Goal: Task Accomplishment & Management: Complete application form

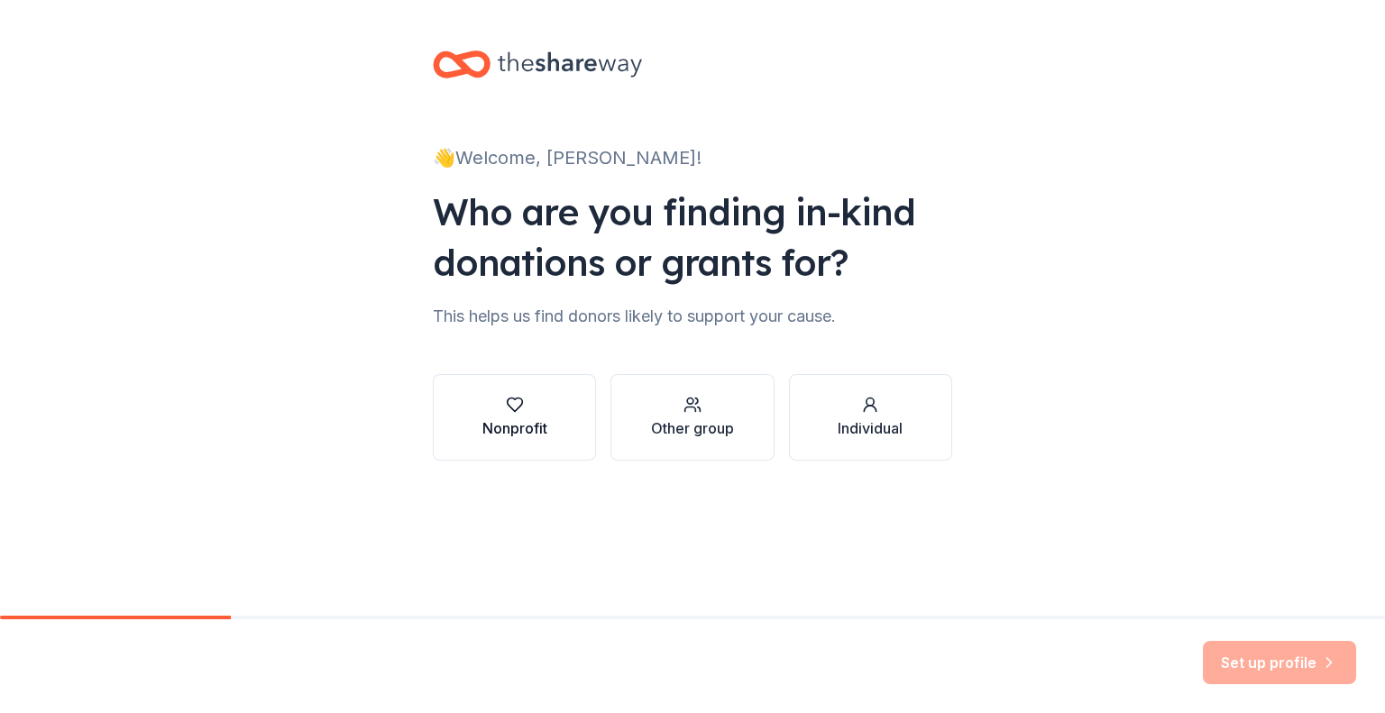
click at [548, 403] on button "Nonprofit" at bounding box center [514, 417] width 163 height 87
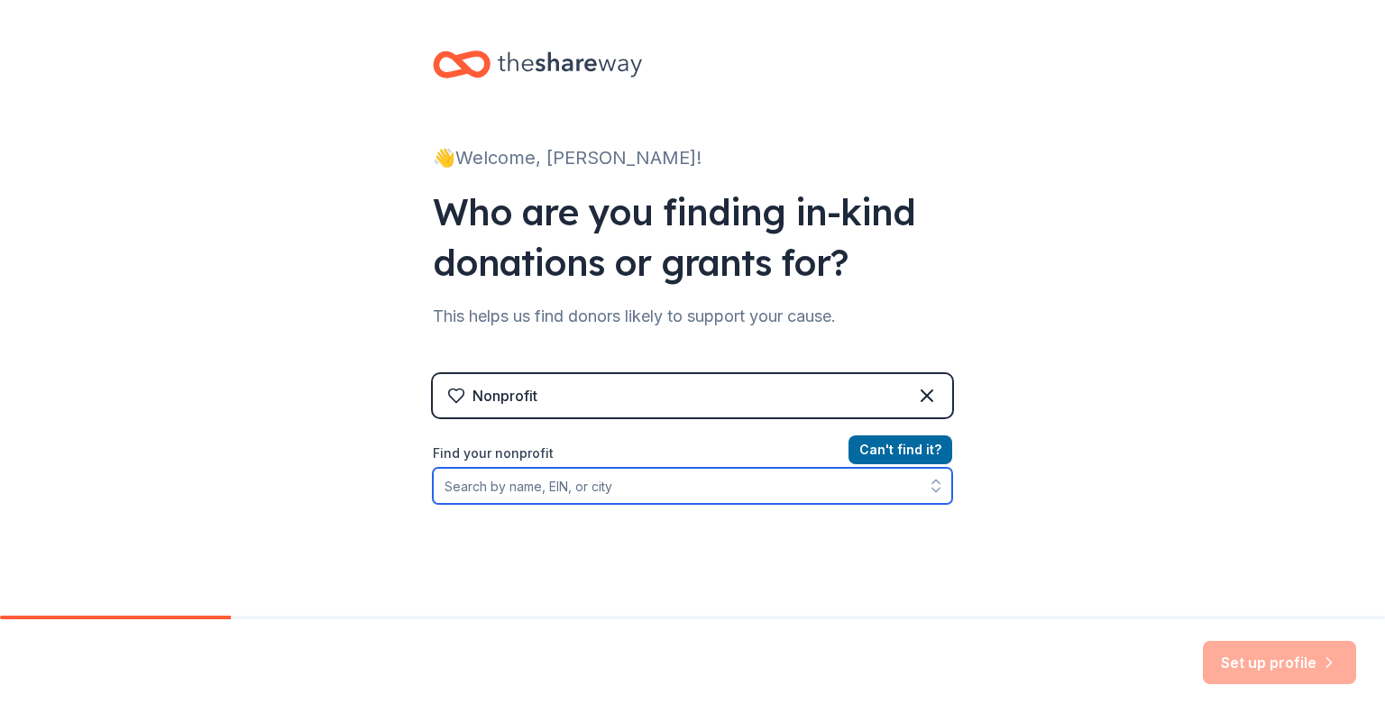
click at [660, 491] on input "Find your nonprofit" at bounding box center [692, 486] width 519 height 36
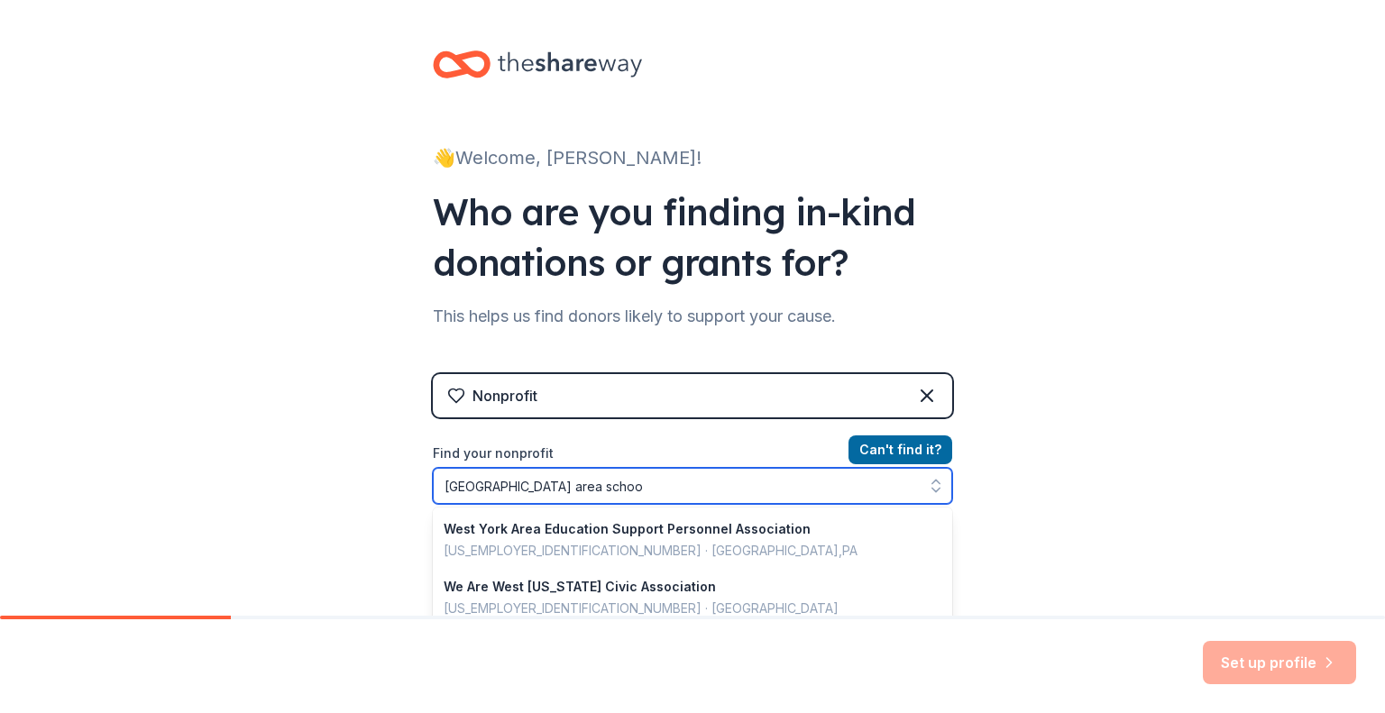
type input "[GEOGRAPHIC_DATA]"
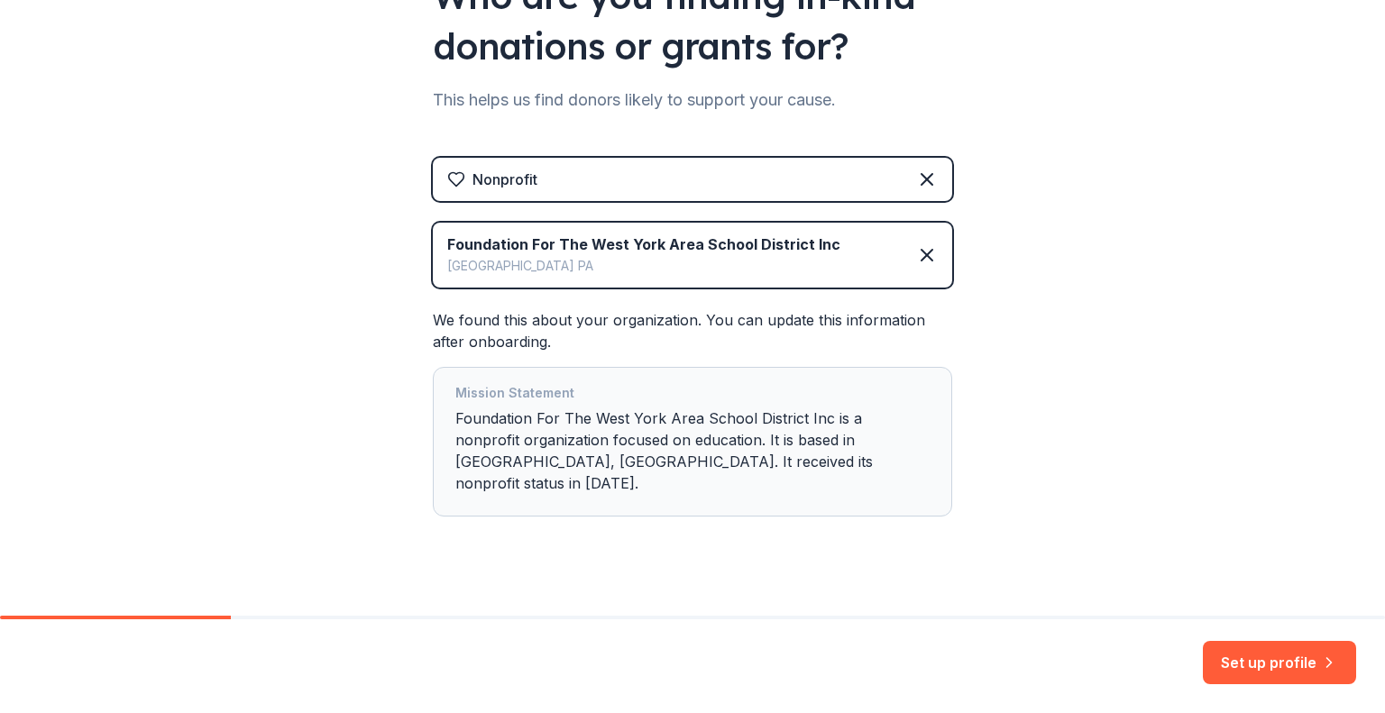
scroll to position [217, 0]
click at [1281, 657] on button "Set up profile" at bounding box center [1279, 662] width 153 height 43
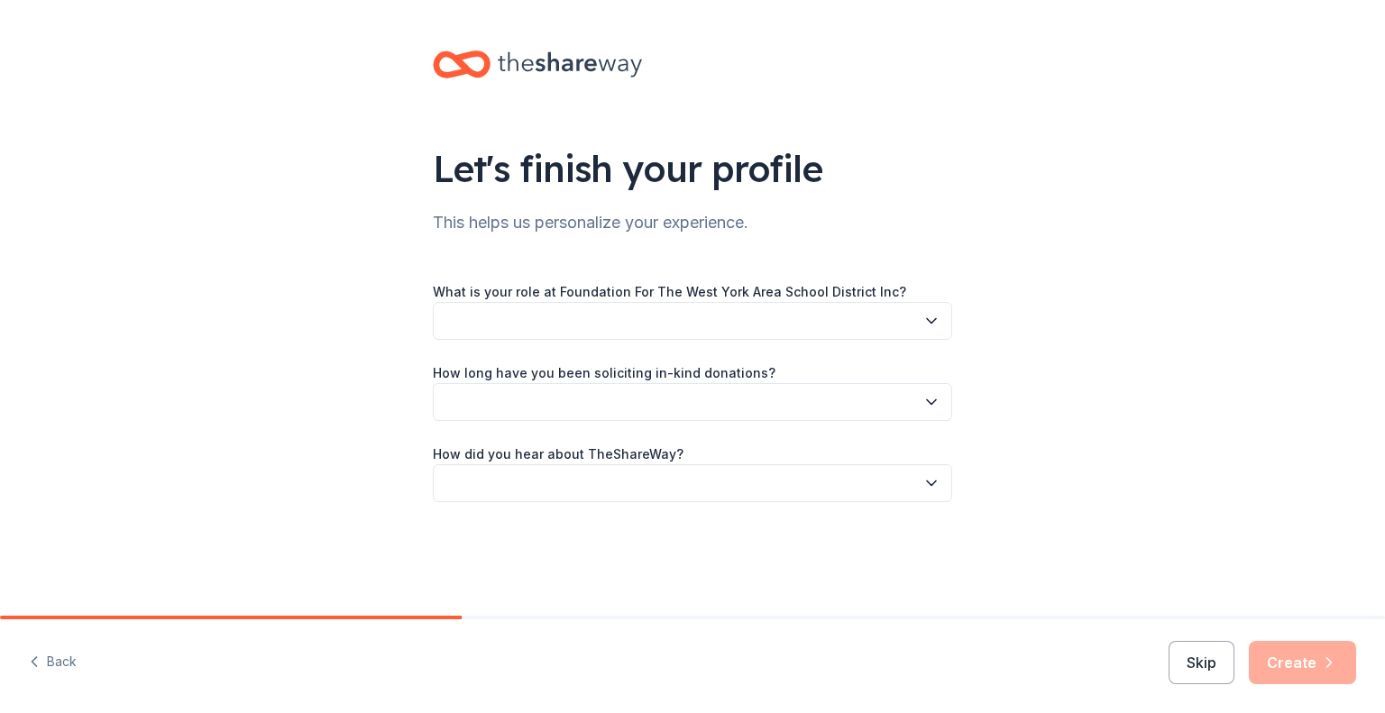
click at [936, 324] on icon "button" at bounding box center [932, 321] width 18 height 18
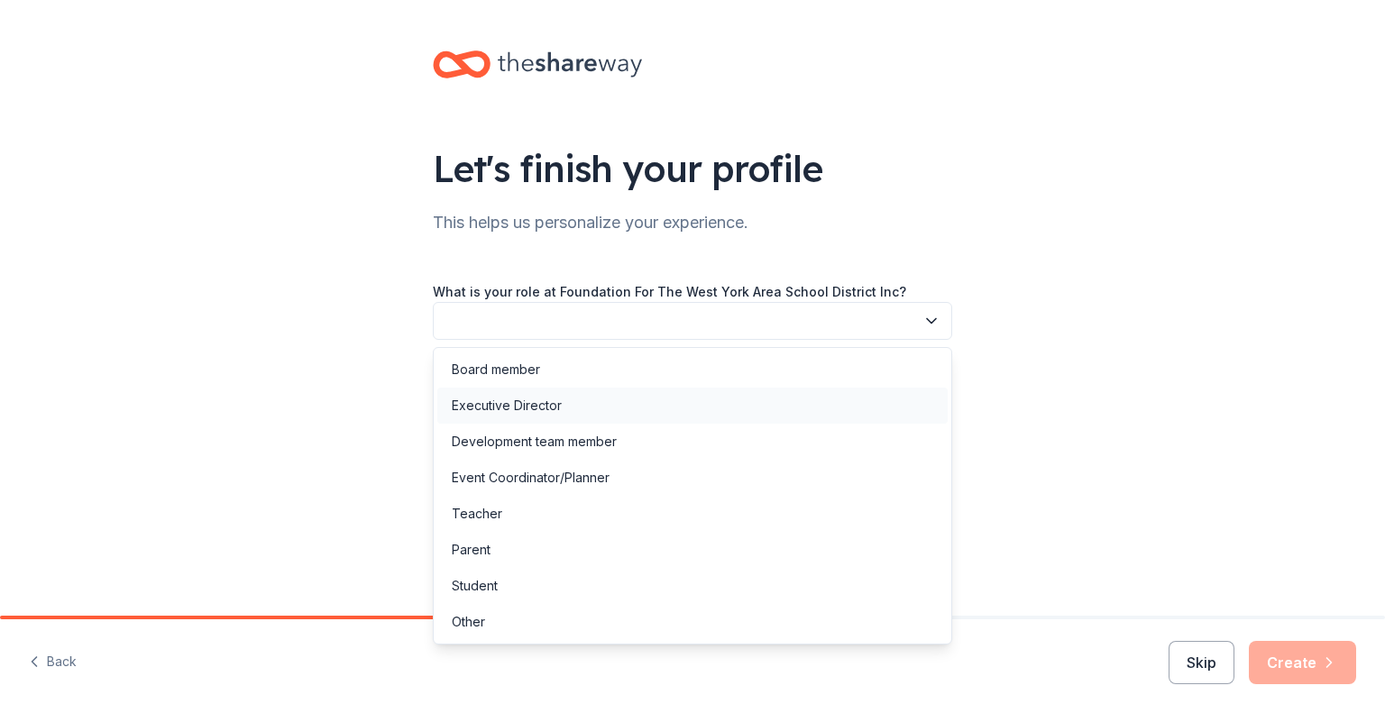
click at [526, 400] on div "Executive Director" at bounding box center [507, 406] width 110 height 22
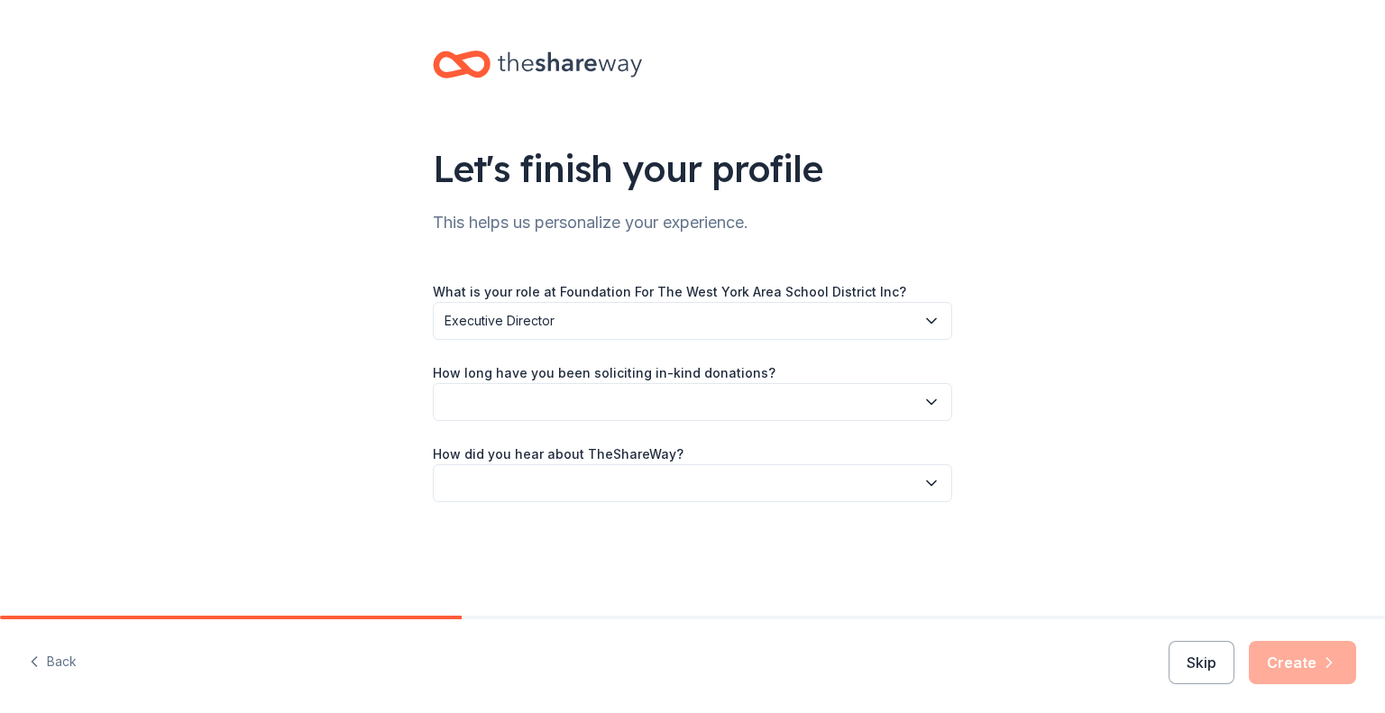
click at [707, 404] on button "button" at bounding box center [692, 402] width 519 height 38
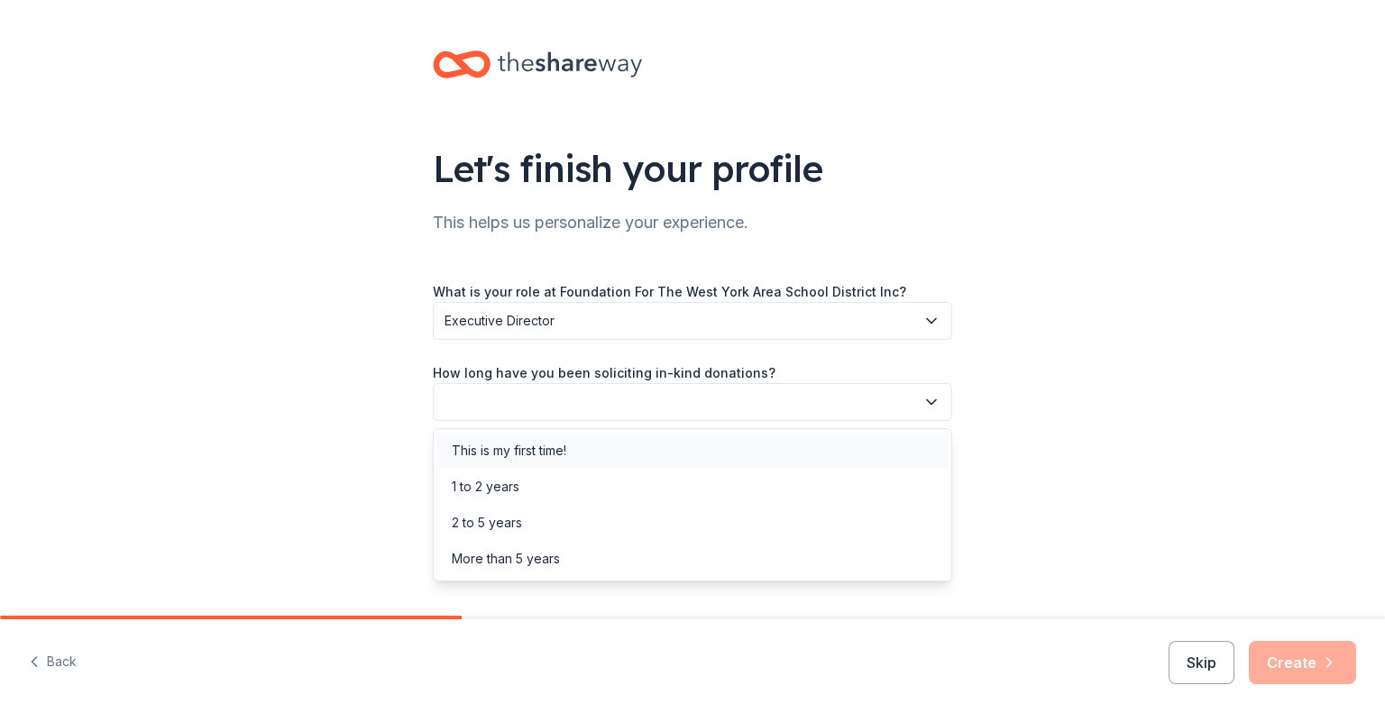
click at [587, 454] on div "This is my first time!" at bounding box center [692, 451] width 510 height 36
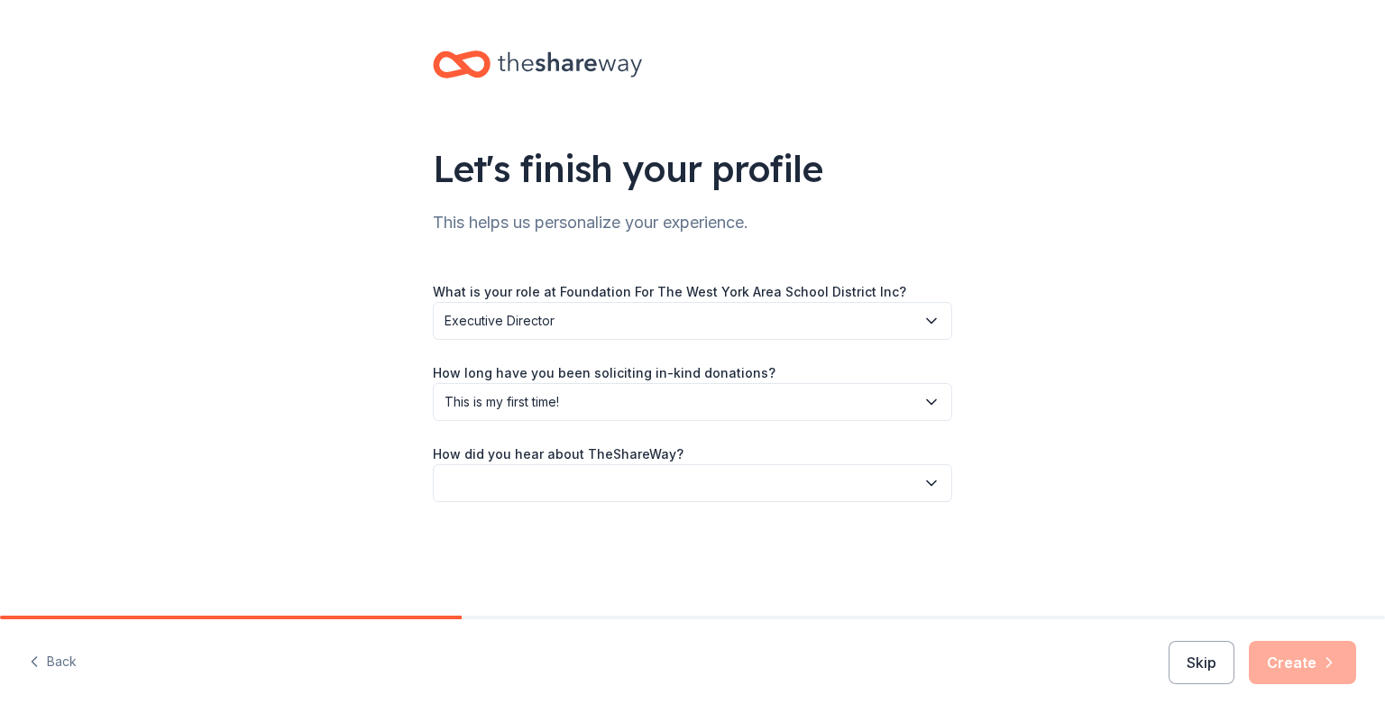
click at [657, 479] on button "button" at bounding box center [692, 483] width 519 height 38
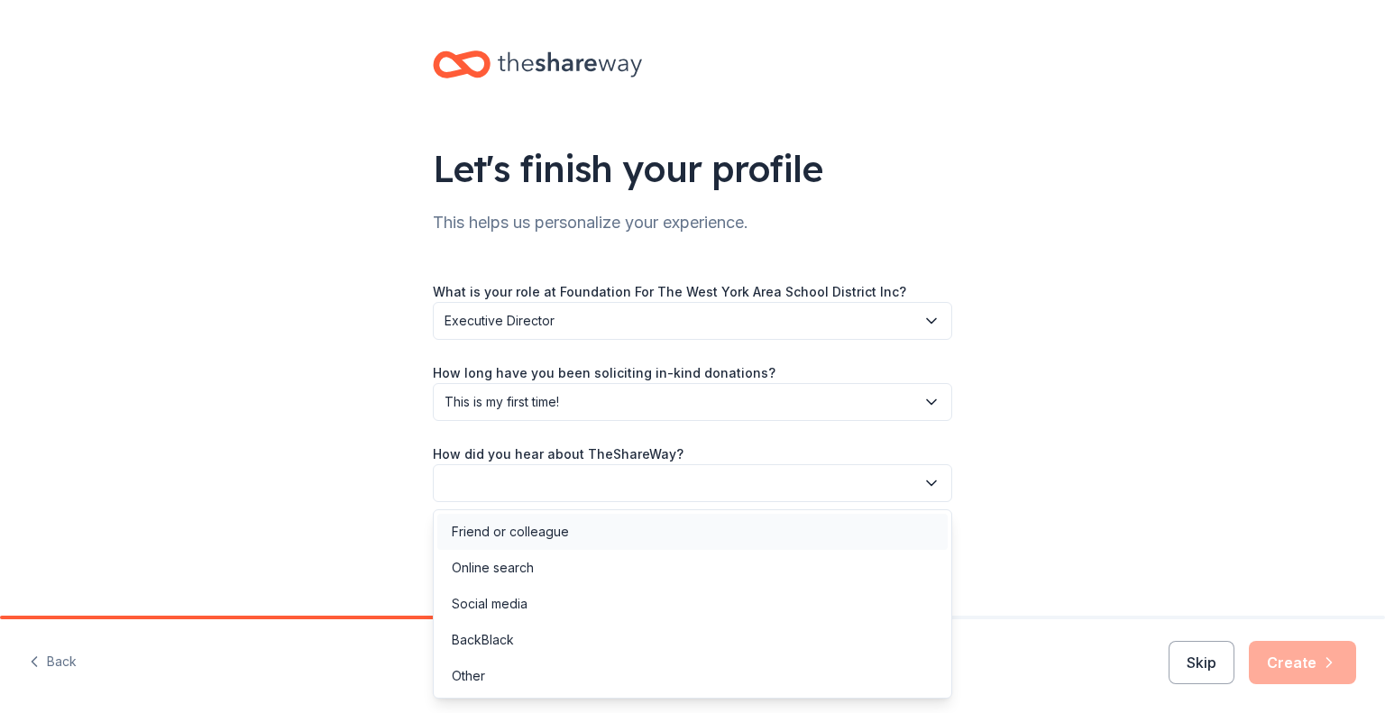
click at [581, 537] on div "Friend or colleague" at bounding box center [692, 532] width 510 height 36
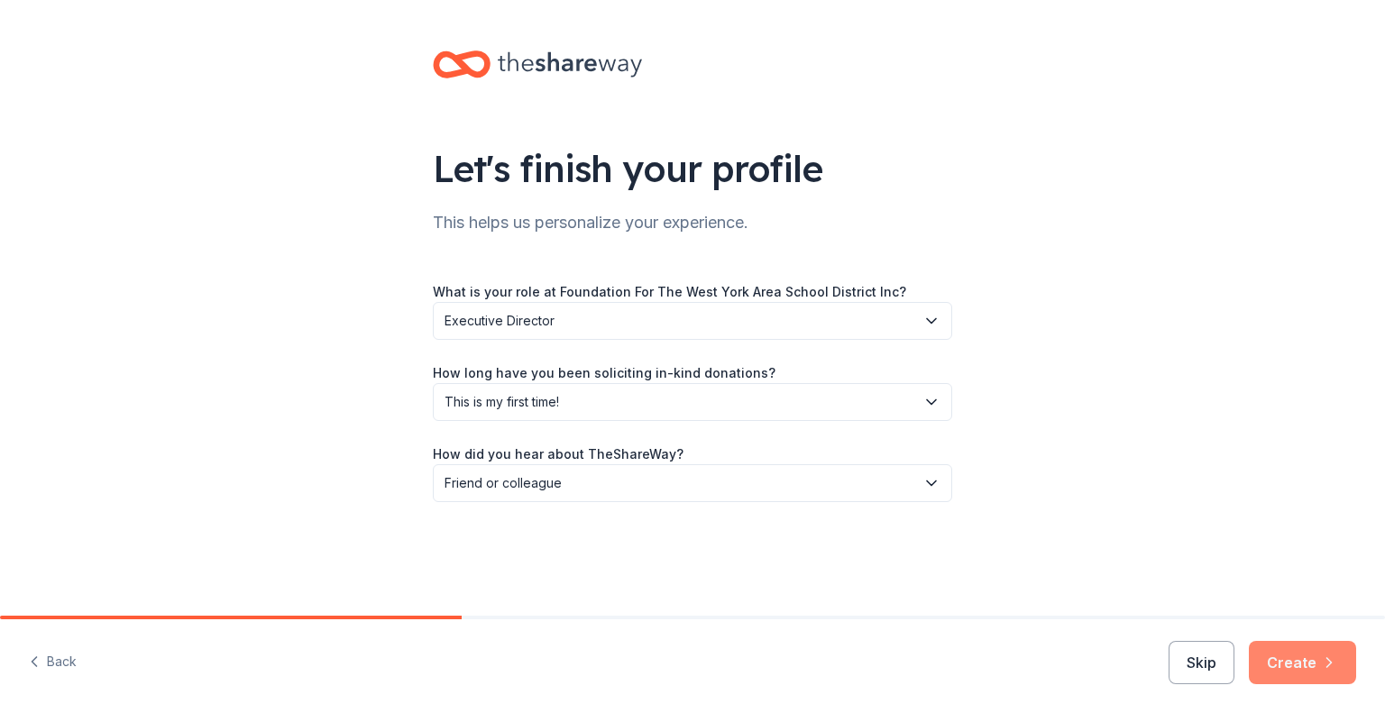
click at [1295, 659] on button "Create" at bounding box center [1302, 662] width 107 height 43
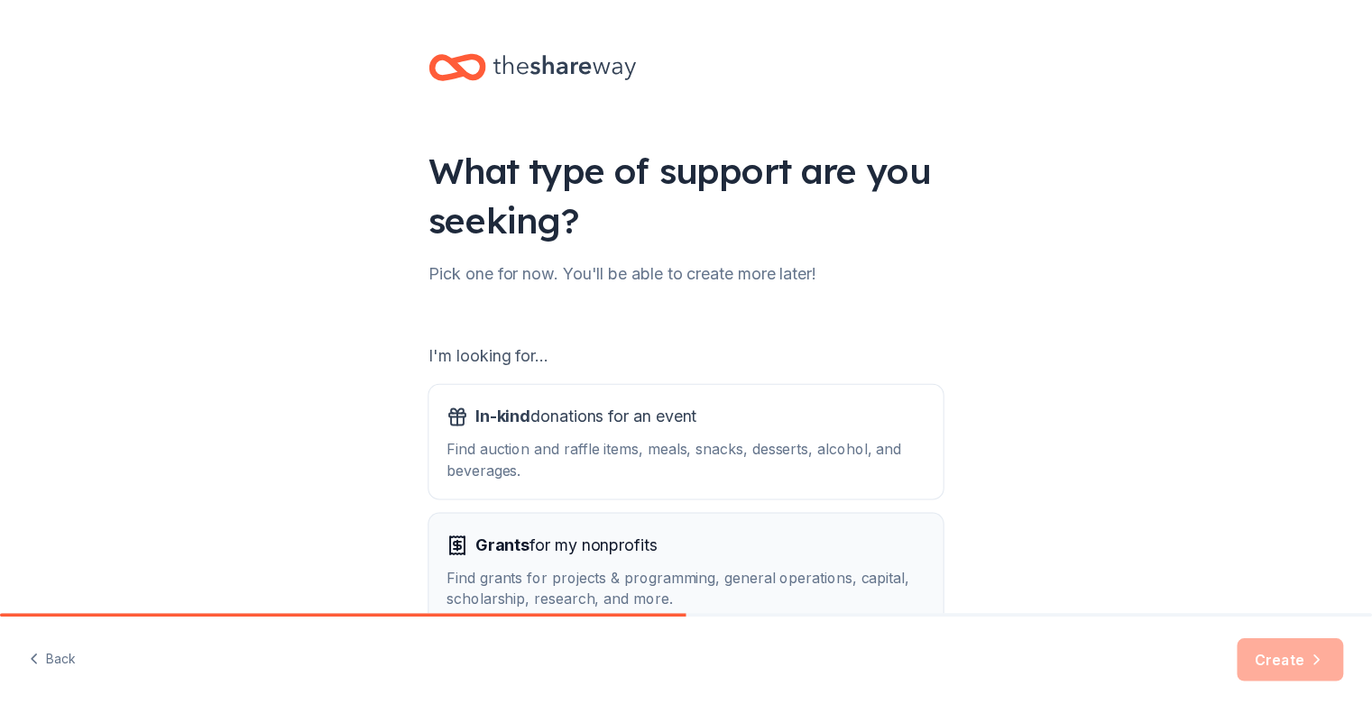
scroll to position [112, 0]
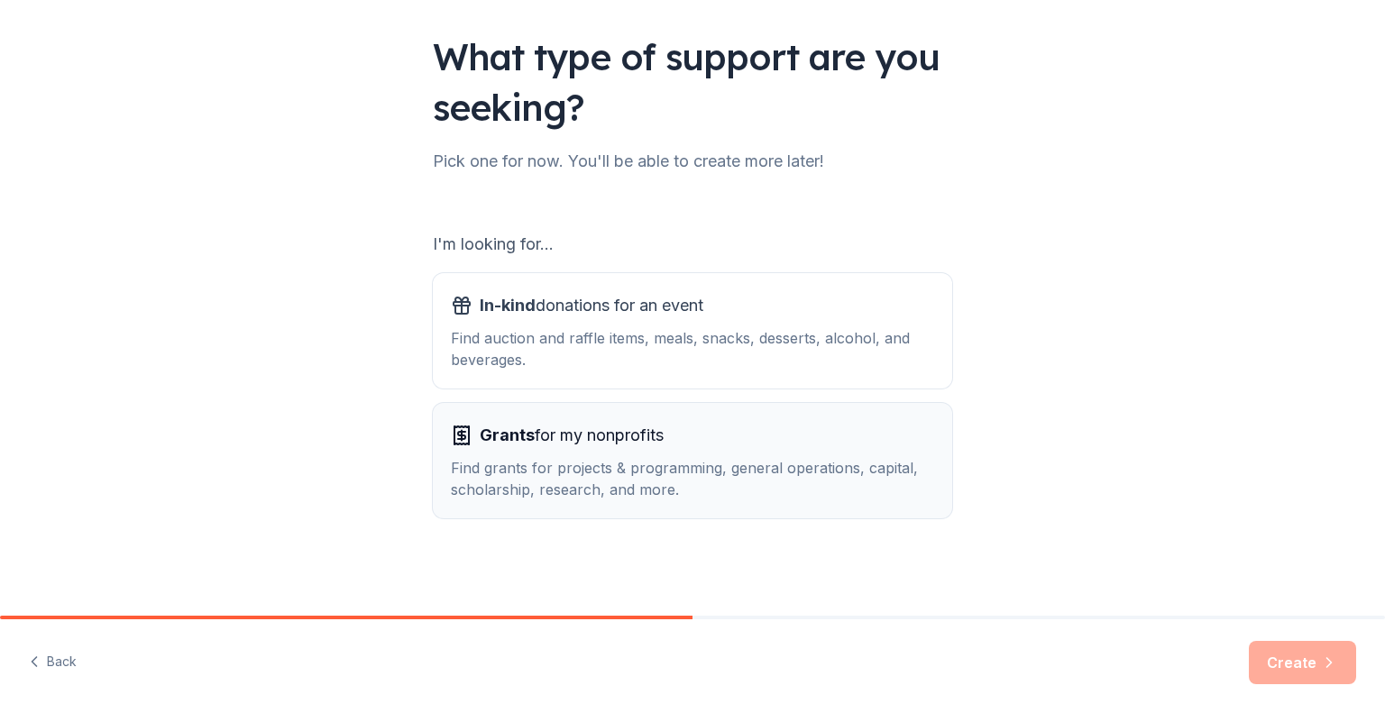
click at [652, 461] on div "Find grants for projects & programming, general operations, capital, scholarshi…" at bounding box center [692, 478] width 483 height 43
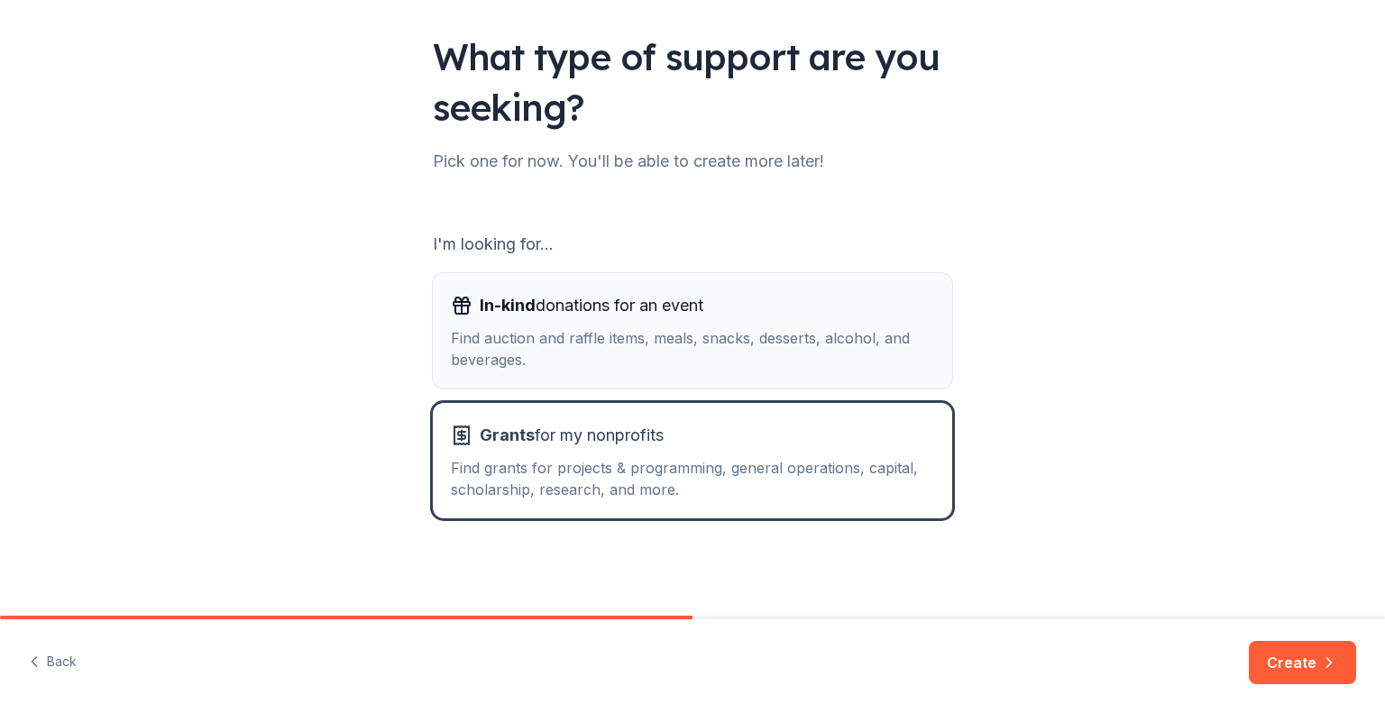
click at [660, 356] on div "Find auction and raffle items, meals, snacks, desserts, alcohol, and beverages." at bounding box center [692, 348] width 483 height 43
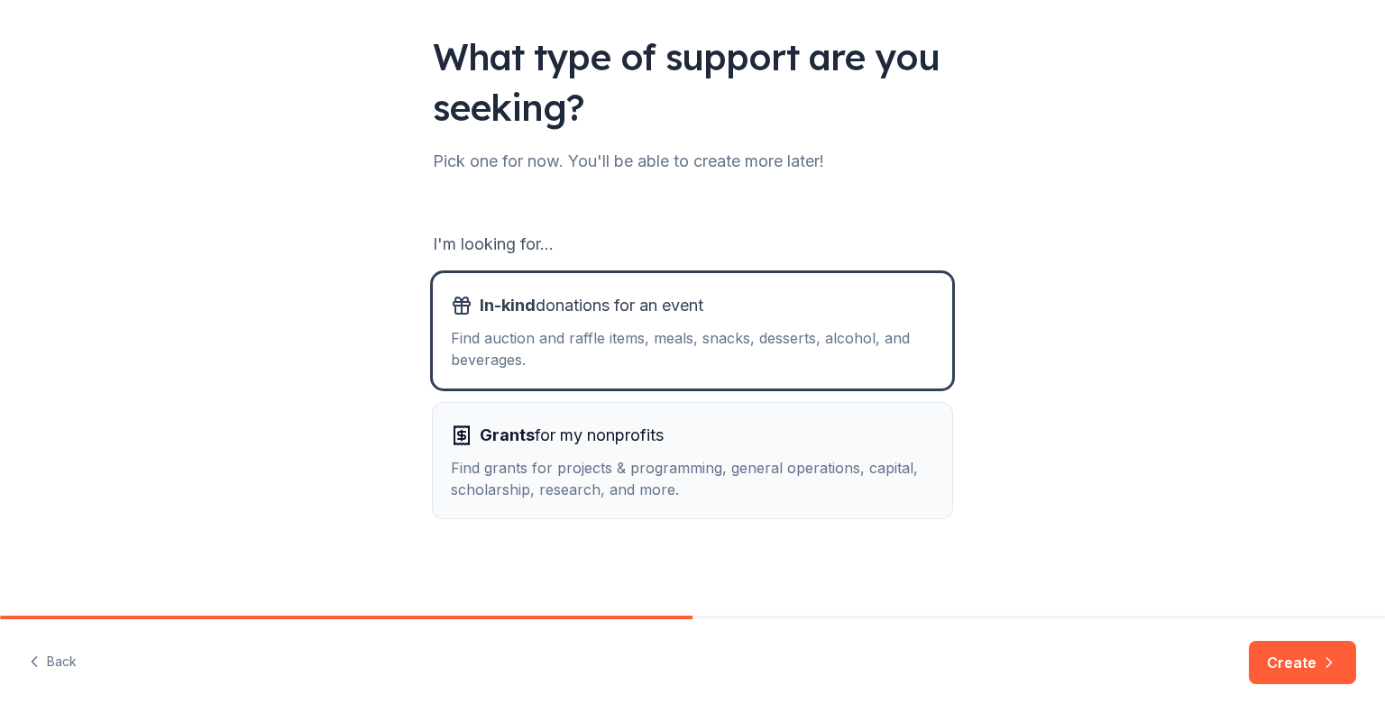
click at [682, 432] on div "Grants for my nonprofits" at bounding box center [692, 435] width 483 height 29
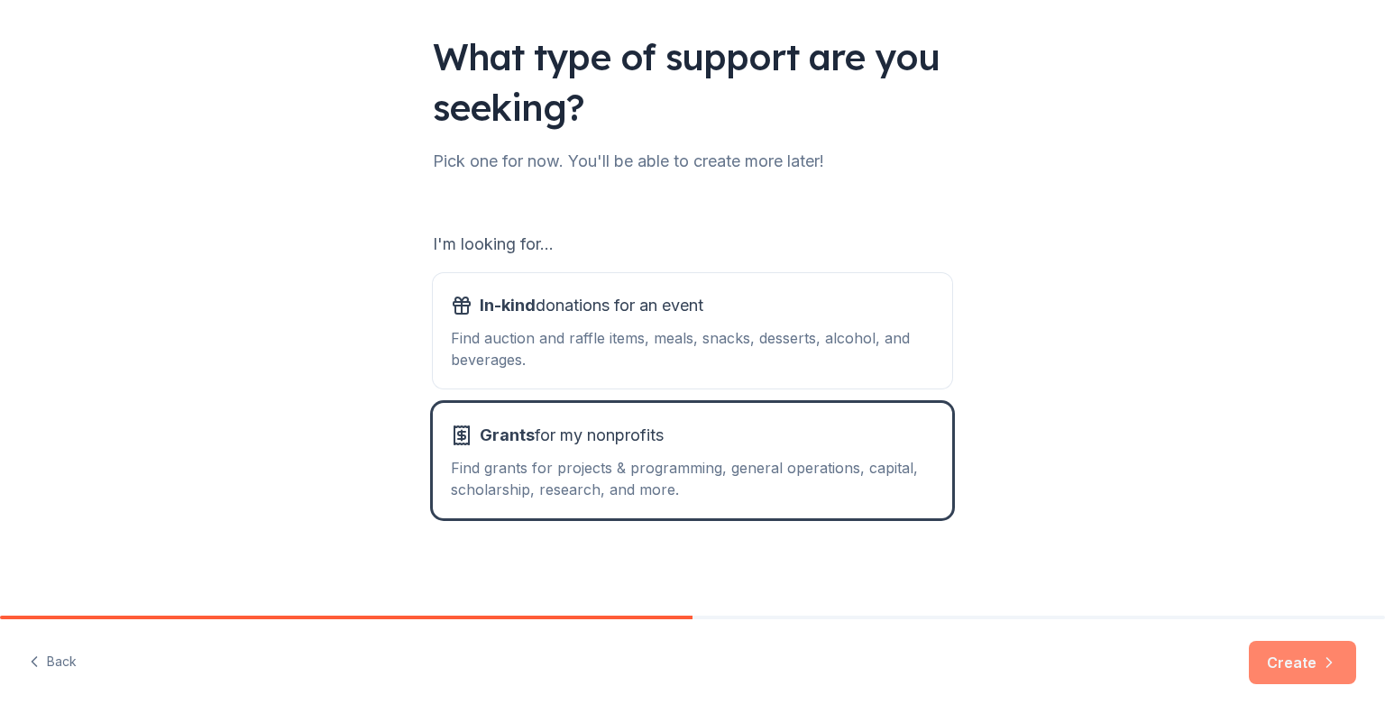
click at [1291, 667] on button "Create" at bounding box center [1302, 662] width 107 height 43
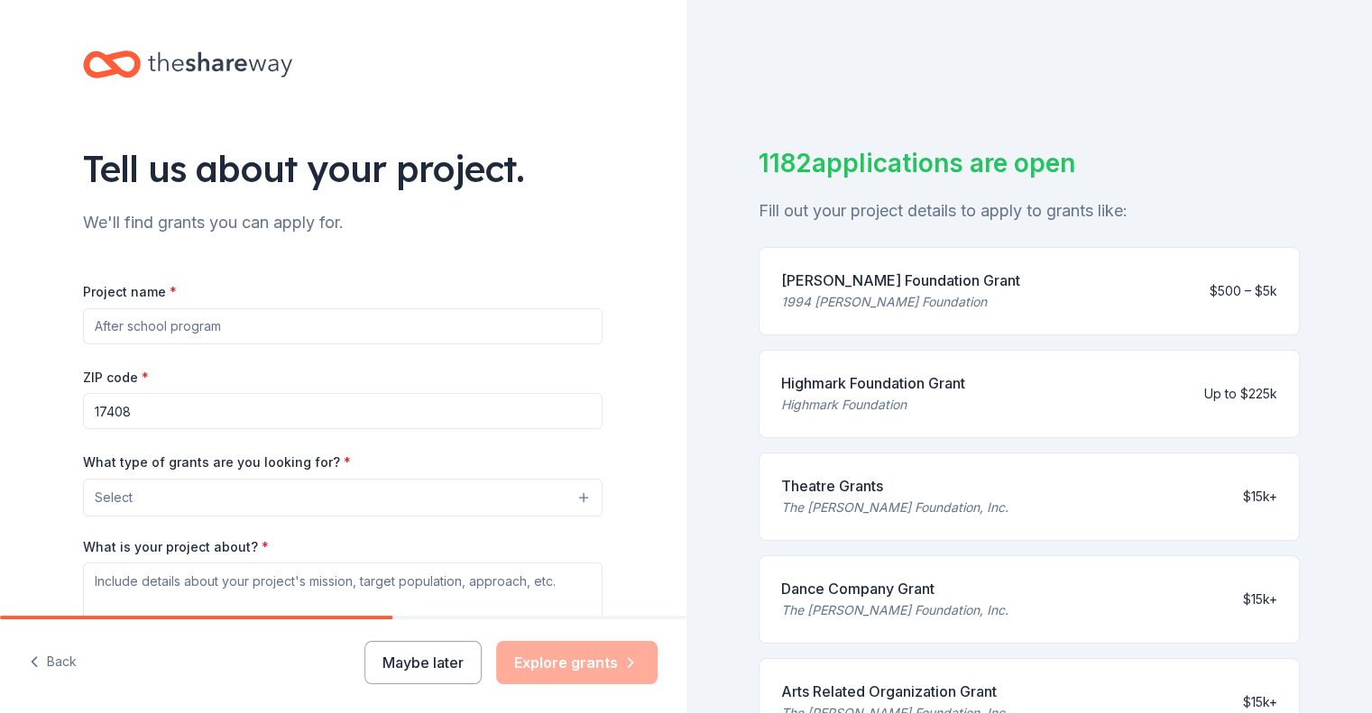
click at [429, 665] on button "Maybe later" at bounding box center [422, 662] width 117 height 43
click at [441, 659] on button "Maybe later" at bounding box center [422, 662] width 117 height 43
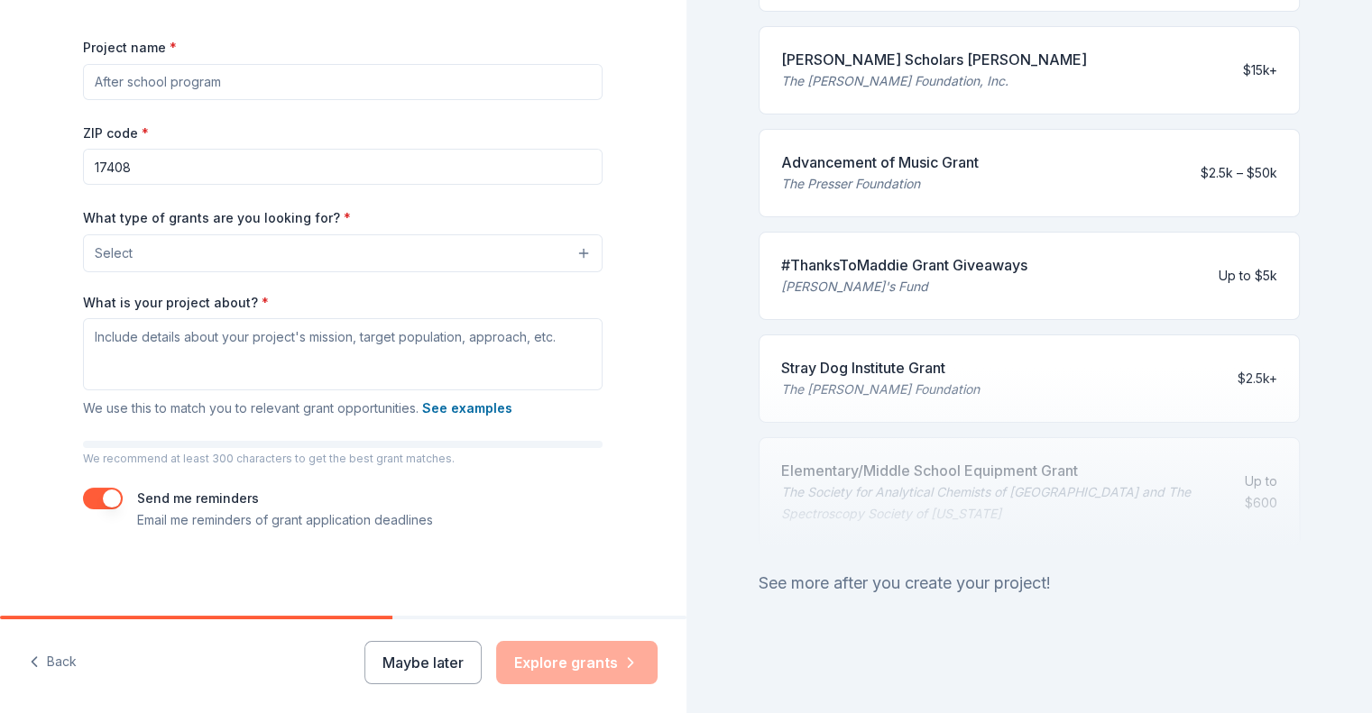
scroll to position [246, 0]
click at [415, 662] on button "Maybe later" at bounding box center [422, 662] width 117 height 43
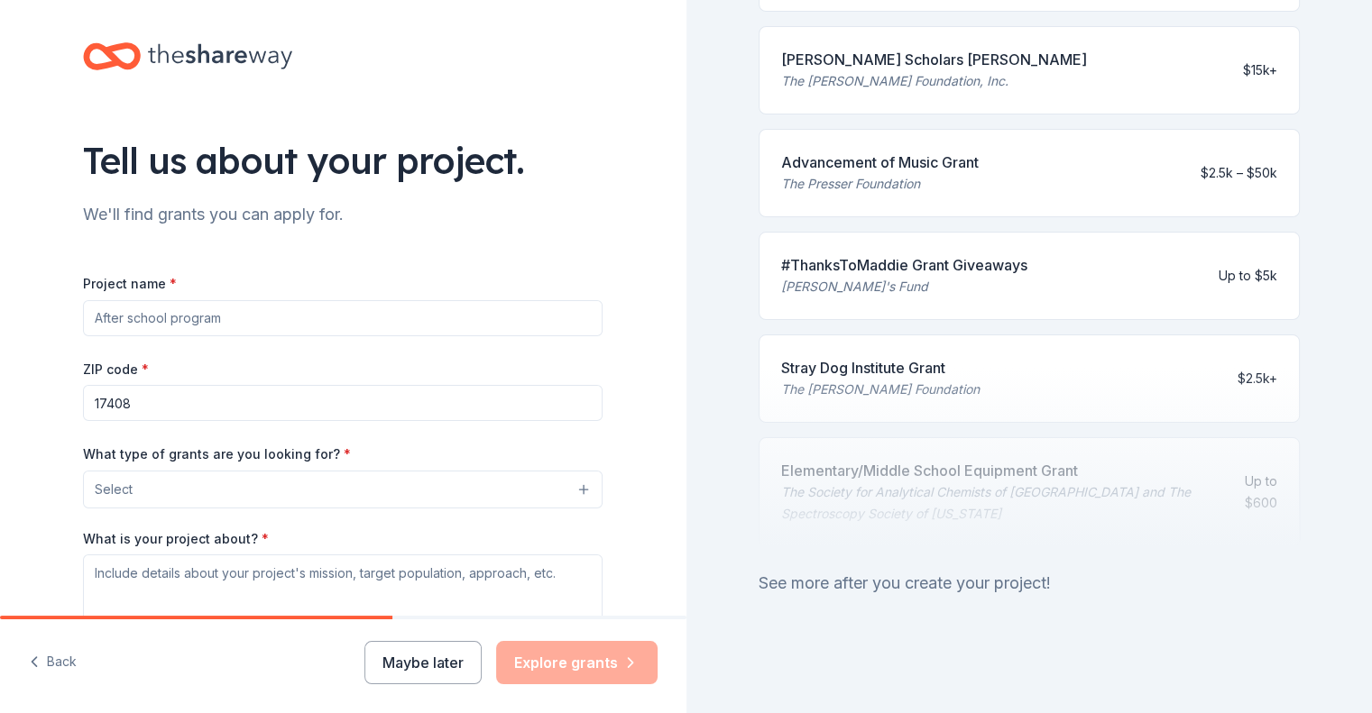
scroll to position [0, 0]
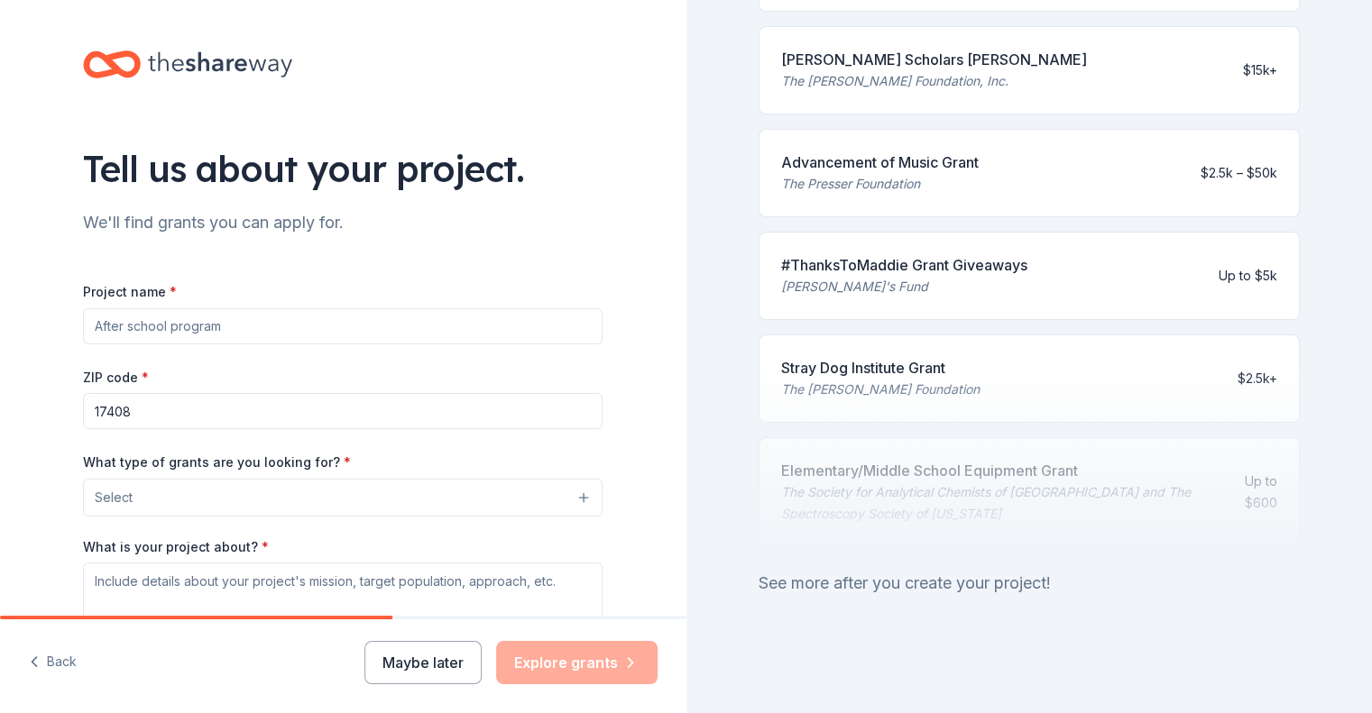
click at [203, 324] on input "Project name *" at bounding box center [342, 326] width 519 height 36
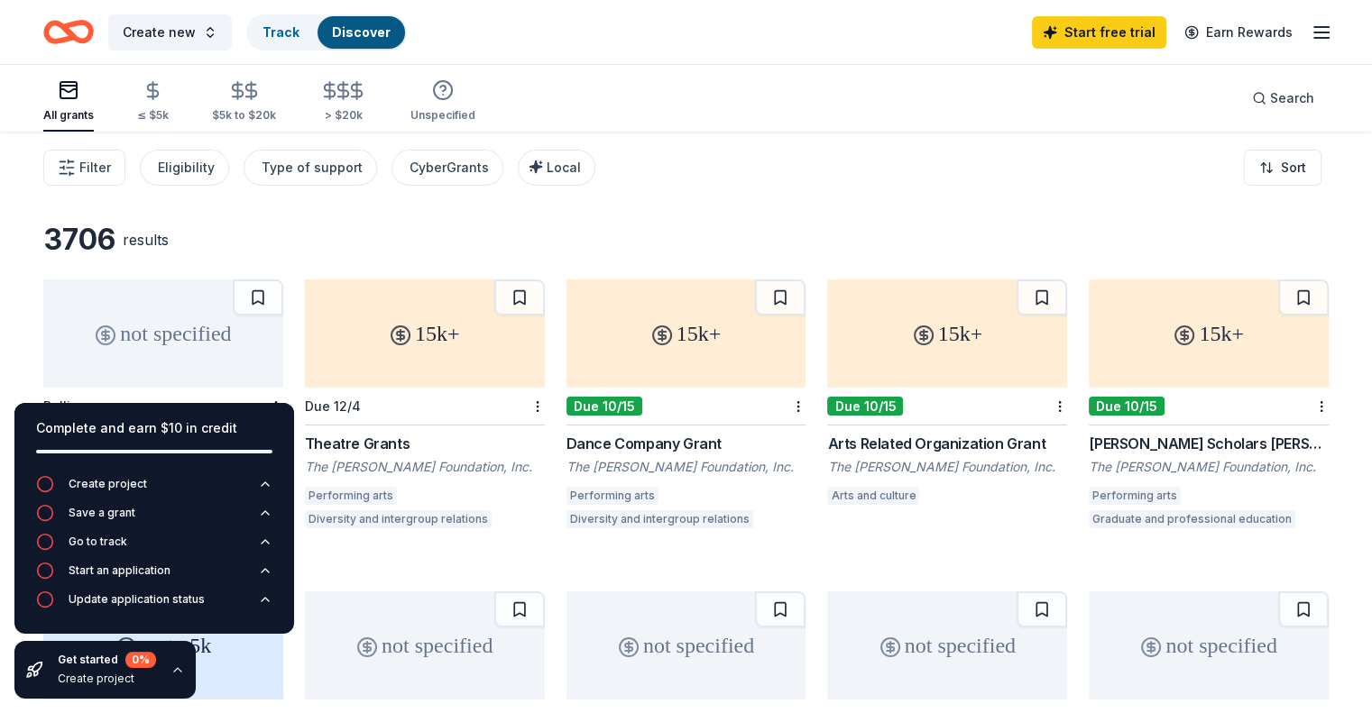
click at [755, 253] on div "3706 results" at bounding box center [685, 240] width 1285 height 36
